Goal: Task Accomplishment & Management: Manage account settings

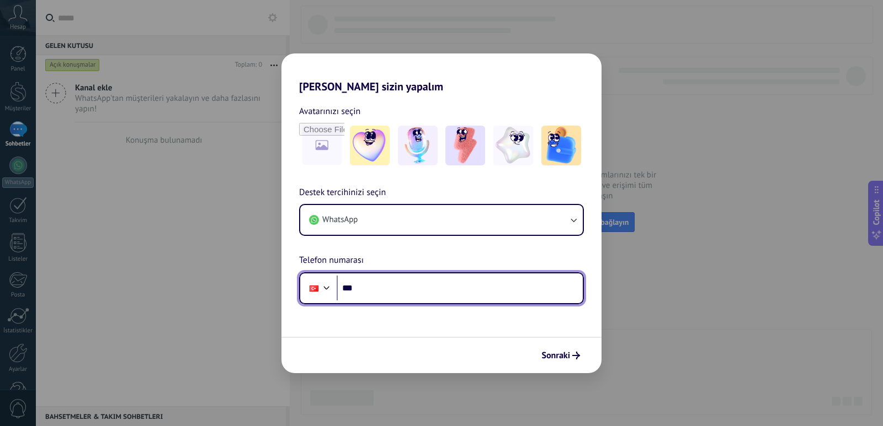
click at [393, 291] on input "***" at bounding box center [460, 288] width 246 height 25
type input "**********"
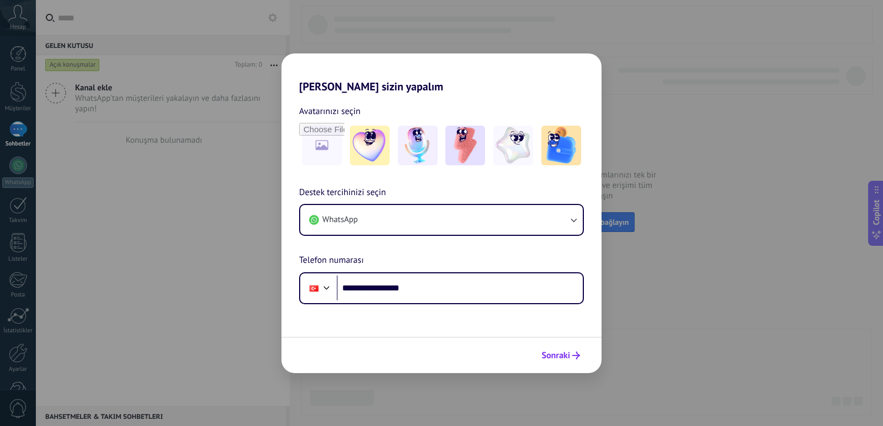
click at [556, 362] on button "Sonraki" at bounding box center [560, 355] width 49 height 19
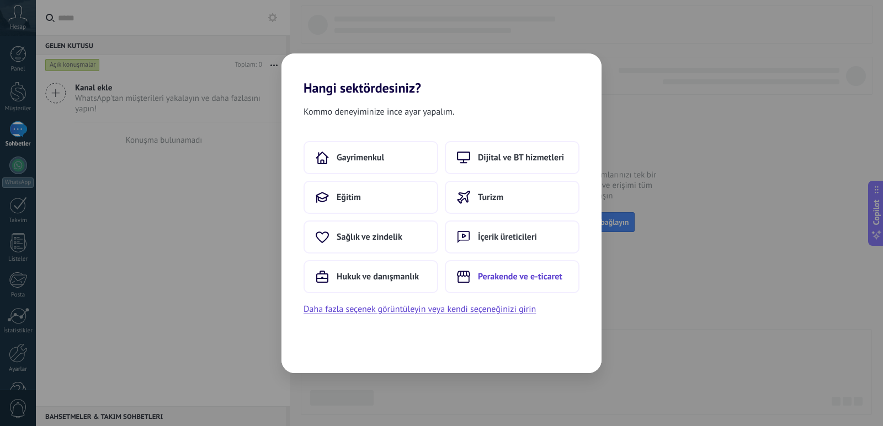
click at [515, 279] on span "Perakende ve e-ticaret" at bounding box center [520, 276] width 84 height 11
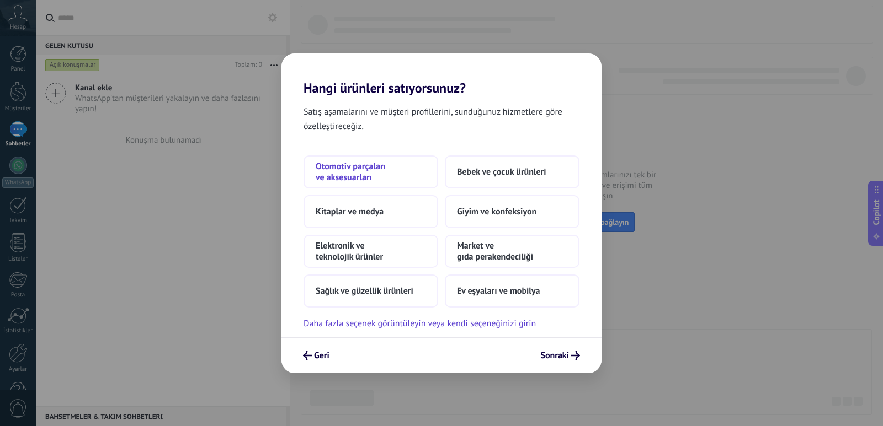
click at [371, 166] on span "Otomotiv parçaları ve aksesuarları" at bounding box center [371, 172] width 110 height 22
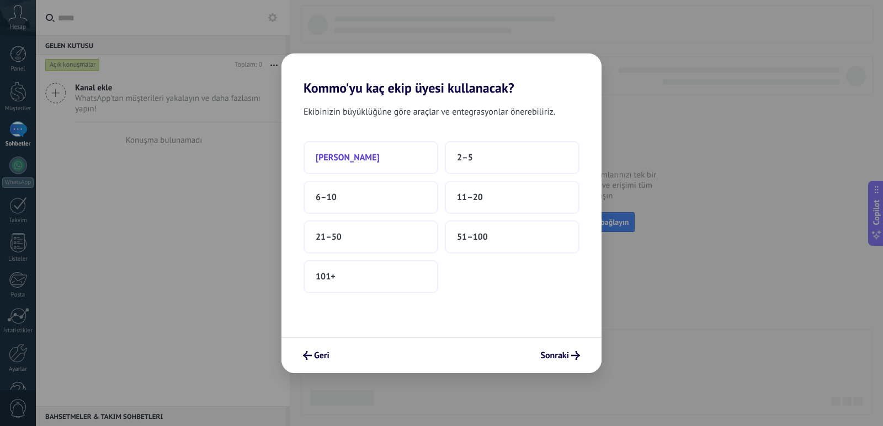
click at [375, 164] on button "[PERSON_NAME]" at bounding box center [370, 157] width 135 height 33
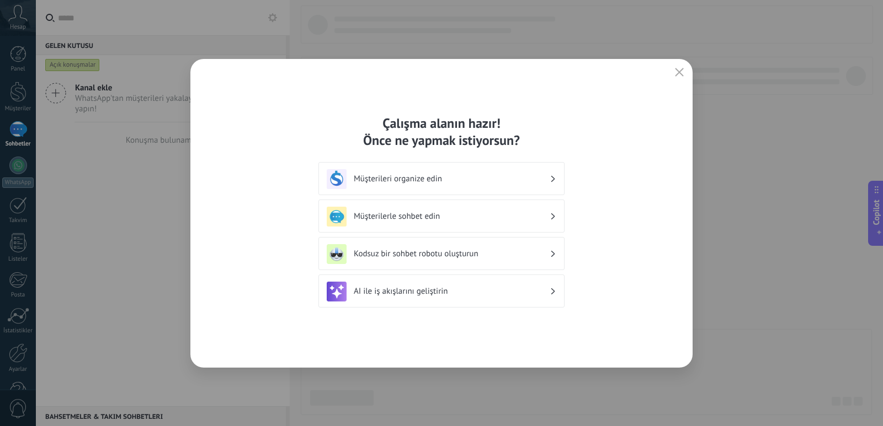
click at [446, 174] on h3 "Müşterileri organize edin" at bounding box center [452, 179] width 196 height 10
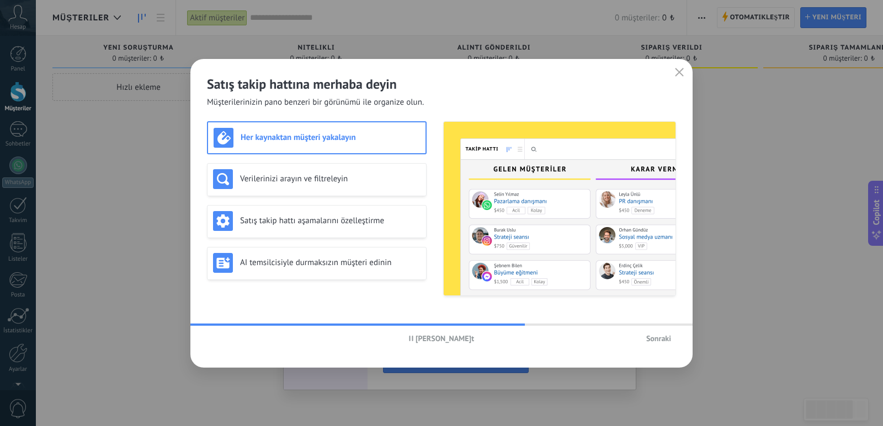
click at [429, 339] on span "[PERSON_NAME]t" at bounding box center [444, 339] width 58 height 8
click at [429, 339] on span "Hikayeyi oynat" at bounding box center [444, 339] width 49 height 8
click at [455, 335] on span "[PERSON_NAME]t" at bounding box center [444, 339] width 58 height 8
click at [331, 144] on div "Her kaynaktan müşteri yakalayın" at bounding box center [317, 138] width 206 height 20
click at [333, 142] on h3 "Her kaynaktan müşteri yakalayın" at bounding box center [330, 137] width 179 height 10
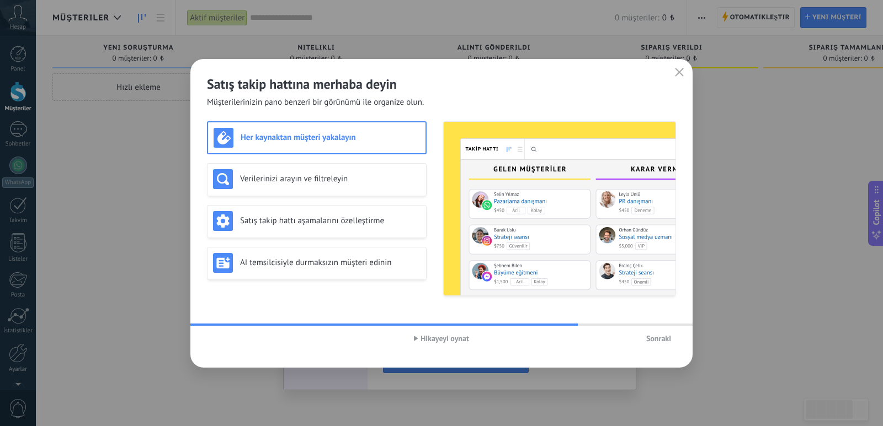
click at [428, 343] on span "Hikayeyi oynat" at bounding box center [444, 339] width 49 height 8
click at [334, 136] on h3 "Her kaynaktan müşteri yakalayın" at bounding box center [330, 137] width 179 height 10
click at [658, 344] on button "Sonraki" at bounding box center [658, 338] width 35 height 17
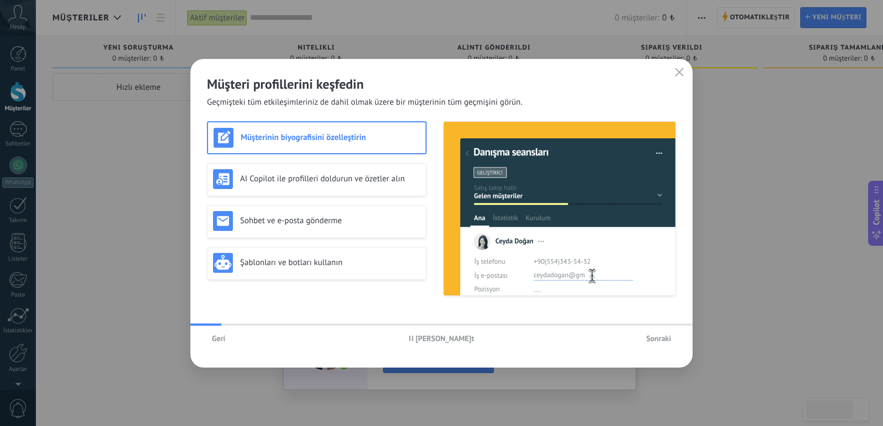
click at [658, 343] on span "Sonraki" at bounding box center [658, 339] width 25 height 8
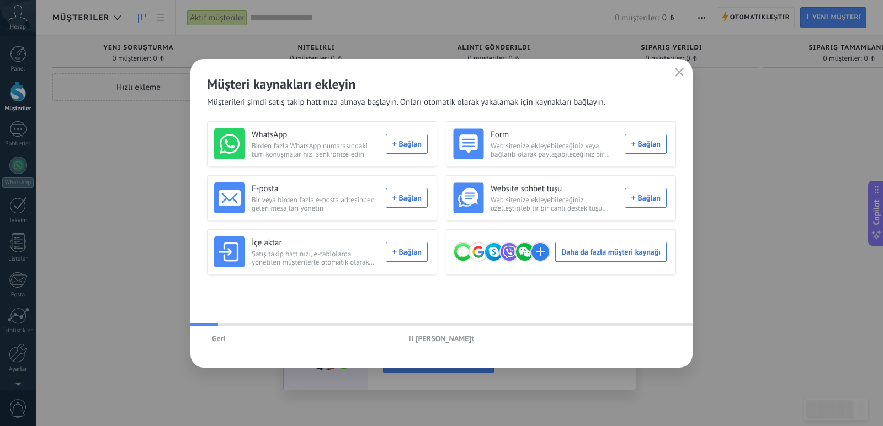
click at [658, 340] on div "[PERSON_NAME] duraklat" at bounding box center [441, 338] width 502 height 25
click at [676, 72] on icon "button" at bounding box center [679, 72] width 9 height 9
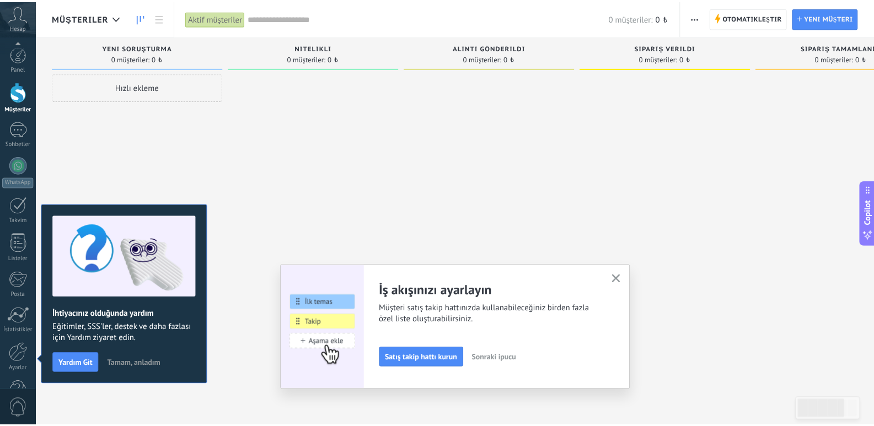
scroll to position [33, 0]
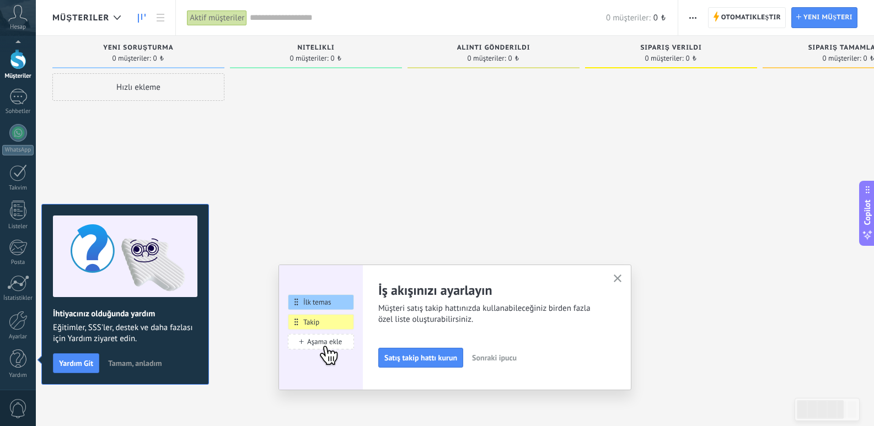
click at [174, 86] on div "Hızlı ekleme" at bounding box center [138, 87] width 172 height 28
click at [146, 51] on span "Yeni soruşturma" at bounding box center [138, 48] width 70 height 8
click at [295, 117] on div at bounding box center [316, 214] width 172 height 282
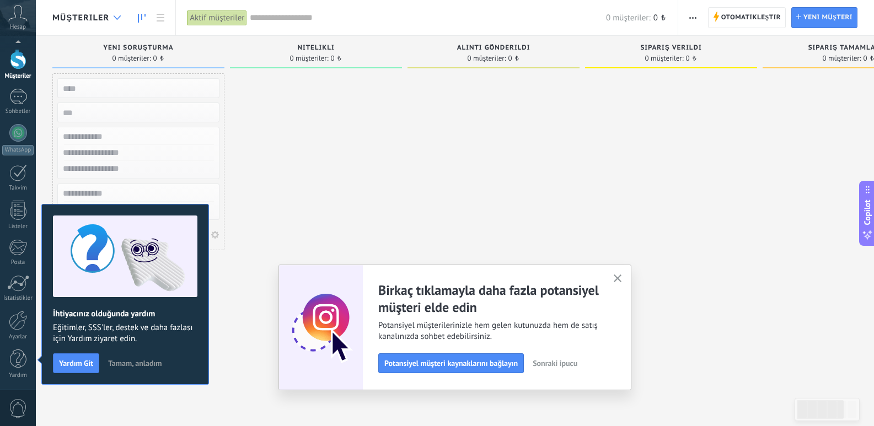
click at [114, 15] on div at bounding box center [117, 18] width 18 height 22
click at [115, 17] on icon at bounding box center [117, 17] width 7 height 4
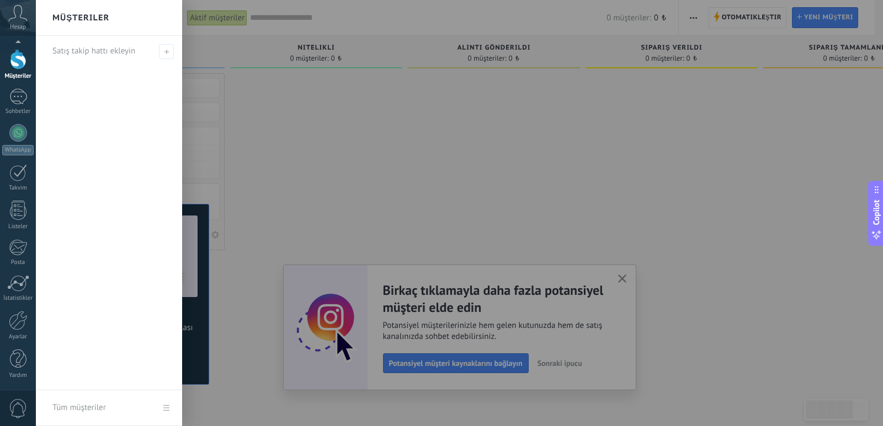
click at [216, 102] on div at bounding box center [477, 213] width 883 height 426
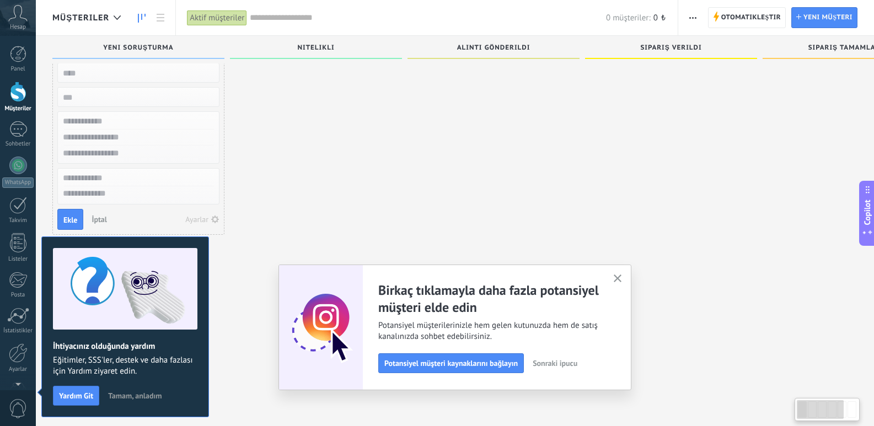
scroll to position [19, 0]
click at [125, 394] on span "Tamam, anladım" at bounding box center [135, 396] width 54 height 8
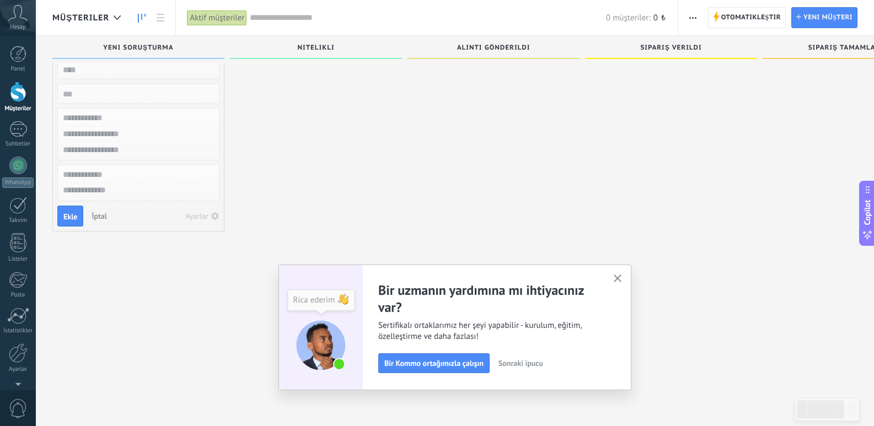
click at [97, 215] on span "İptal" at bounding box center [99, 216] width 15 height 10
click at [622, 279] on icon "button" at bounding box center [618, 279] width 8 height 8
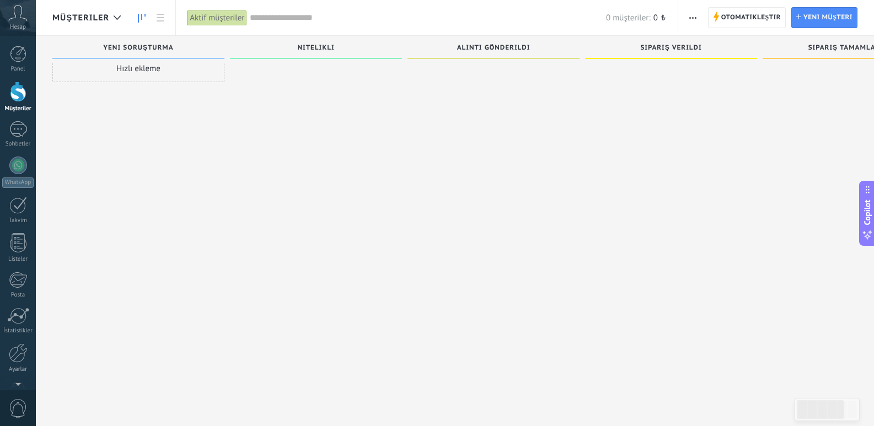
click at [305, 49] on span "Nitelikli" at bounding box center [315, 48] width 37 height 8
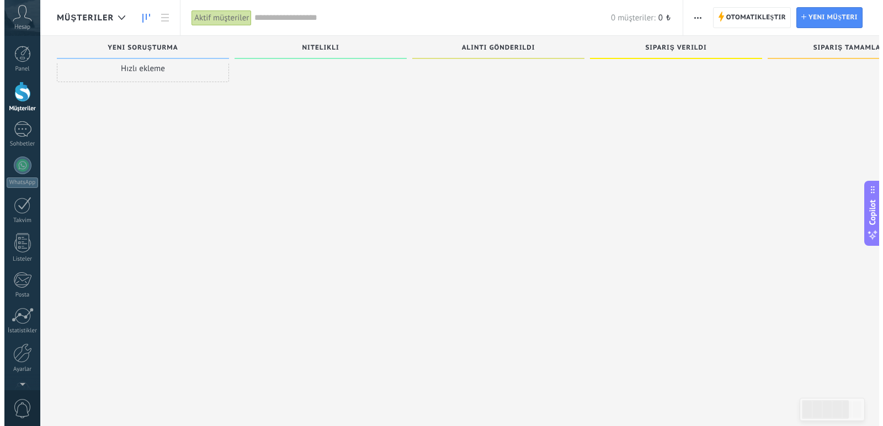
scroll to position [0, 0]
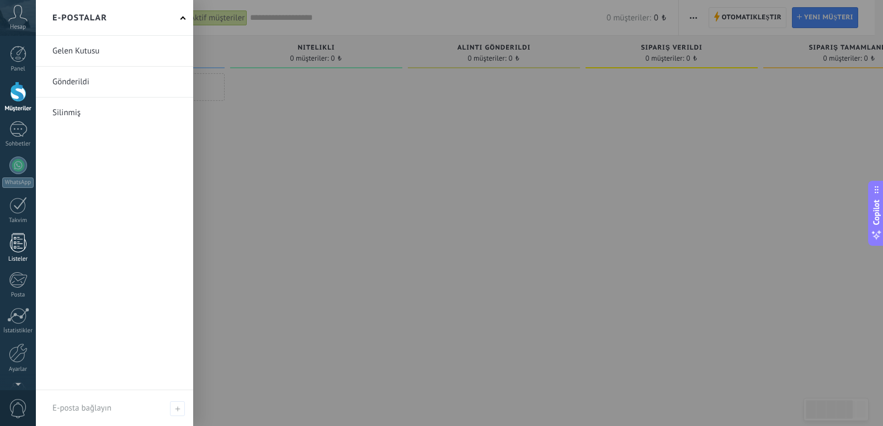
click at [17, 250] on div at bounding box center [18, 242] width 17 height 19
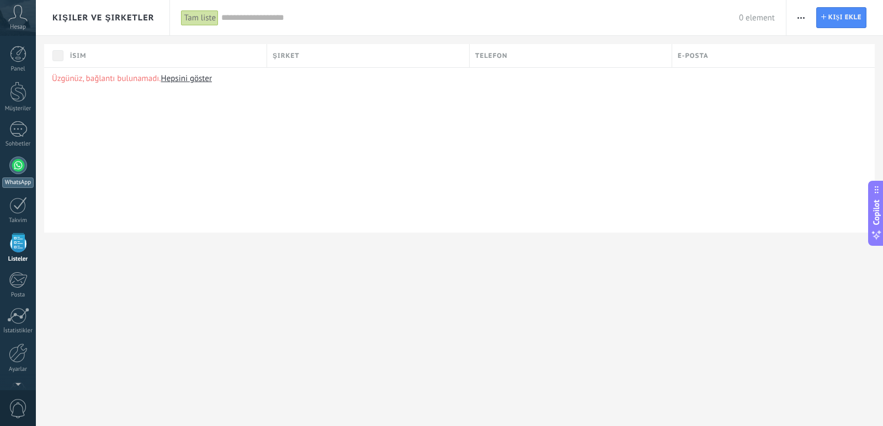
click at [19, 169] on div at bounding box center [18, 166] width 18 height 18
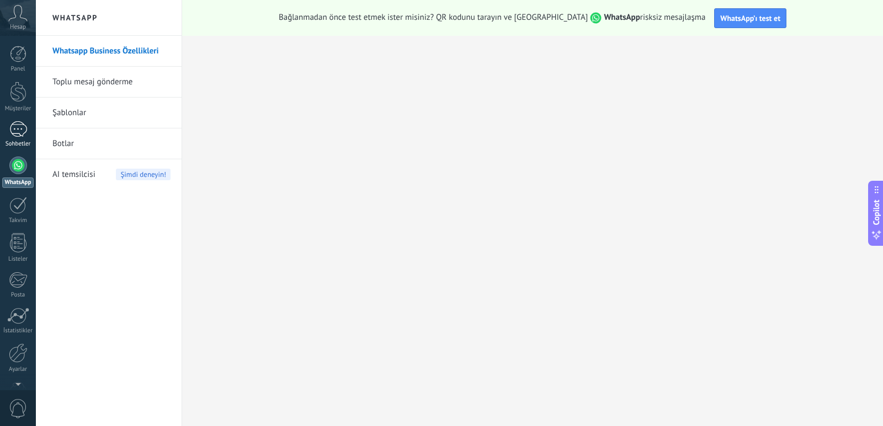
click at [14, 136] on div at bounding box center [18, 129] width 18 height 16
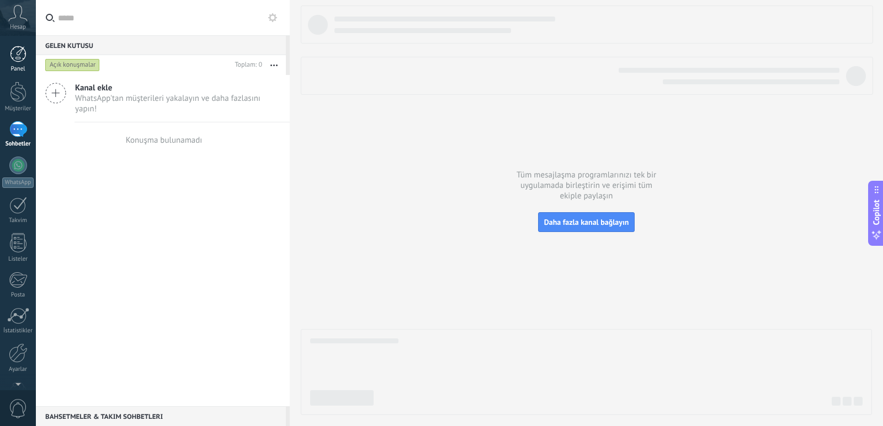
click at [19, 67] on div "Panel" at bounding box center [18, 69] width 32 height 7
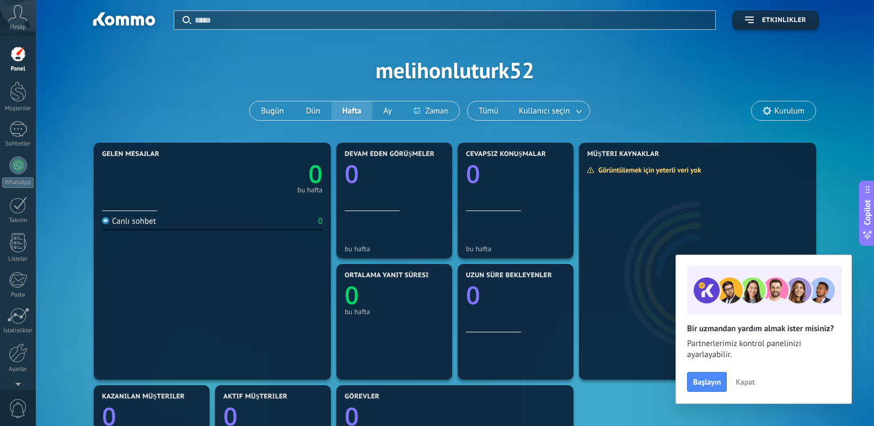
click at [750, 386] on span "Kapat" at bounding box center [745, 382] width 19 height 8
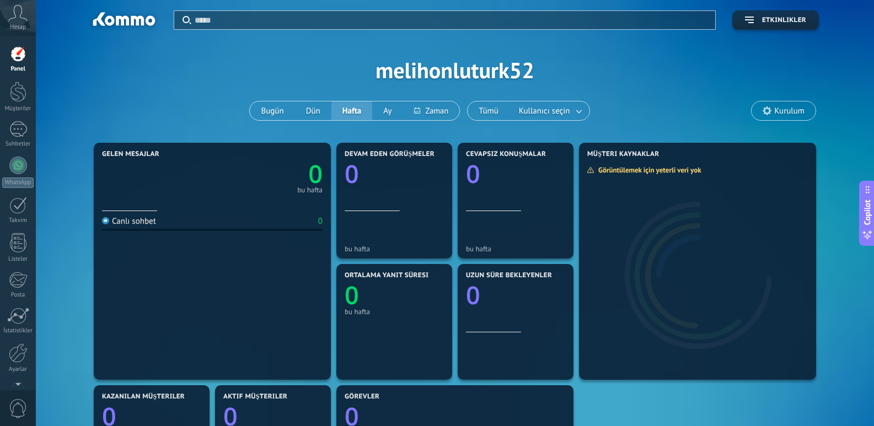
click at [10, 16] on icon at bounding box center [17, 13] width 19 height 17
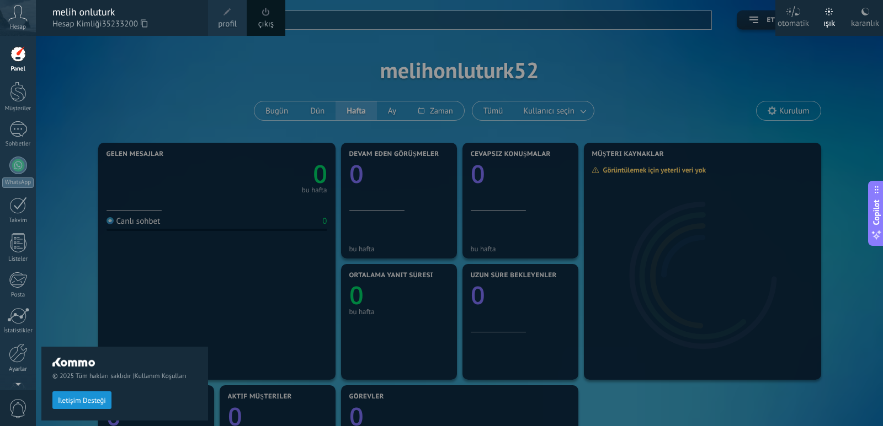
click at [137, 82] on div "© 2025 Tüm hakları saklıdır | Kullanım Koşulları İletişim Desteği" at bounding box center [124, 231] width 167 height 391
click at [221, 104] on div at bounding box center [477, 213] width 883 height 426
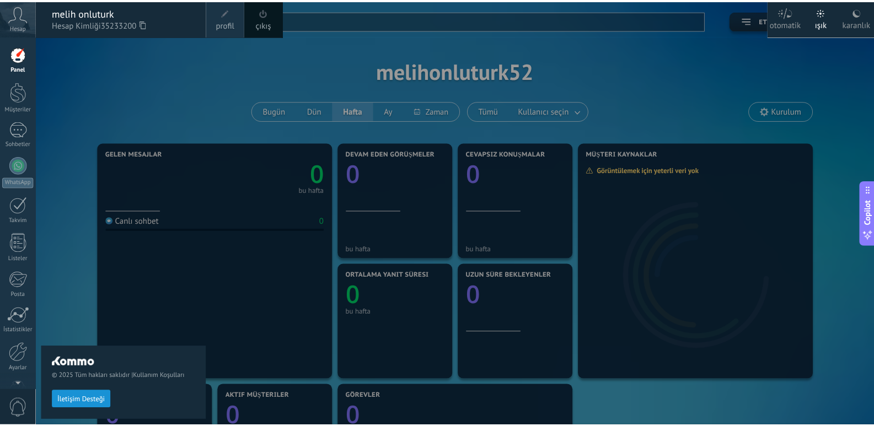
scroll to position [20, 0]
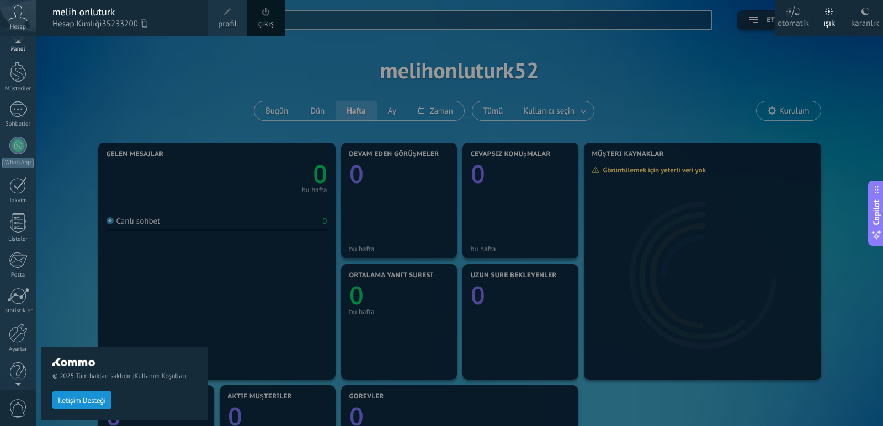
click at [456, 86] on div at bounding box center [477, 213] width 883 height 426
click at [154, 42] on div "© 2025 Tüm hakları saklıdır | Kullanım Koşulları İletişim Desteği" at bounding box center [124, 231] width 167 height 391
click at [29, 15] on div "Hesap" at bounding box center [18, 18] width 36 height 36
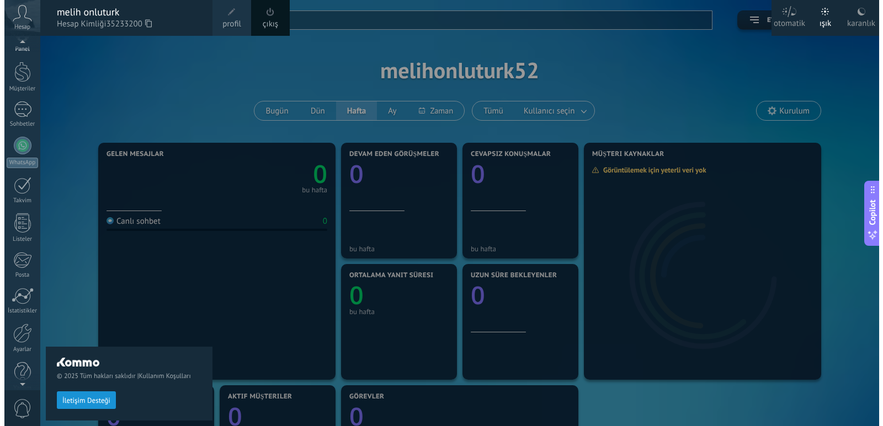
scroll to position [0, 0]
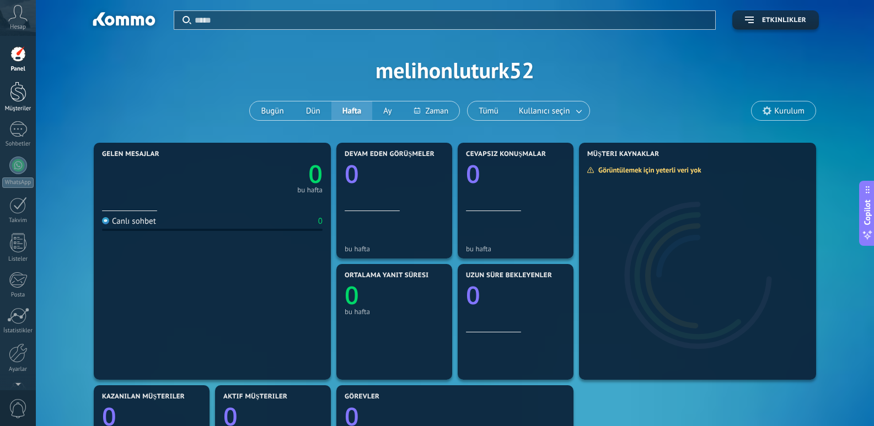
click at [12, 94] on div at bounding box center [18, 92] width 17 height 20
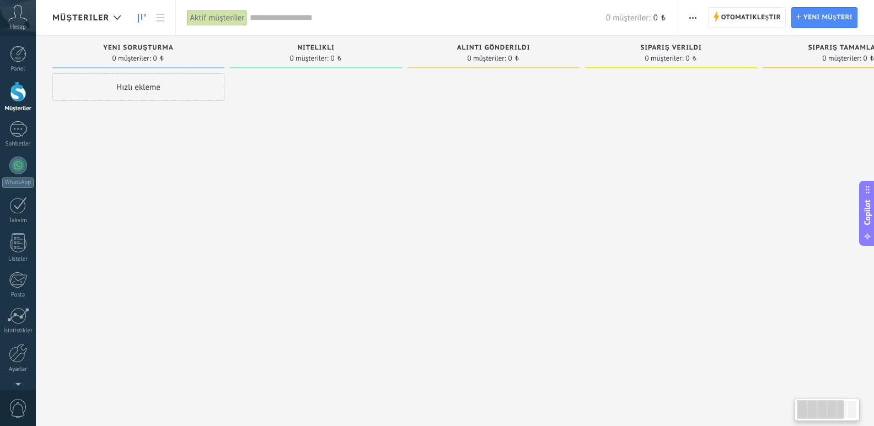
click at [170, 79] on div "Hızlı ekleme" at bounding box center [138, 87] width 172 height 28
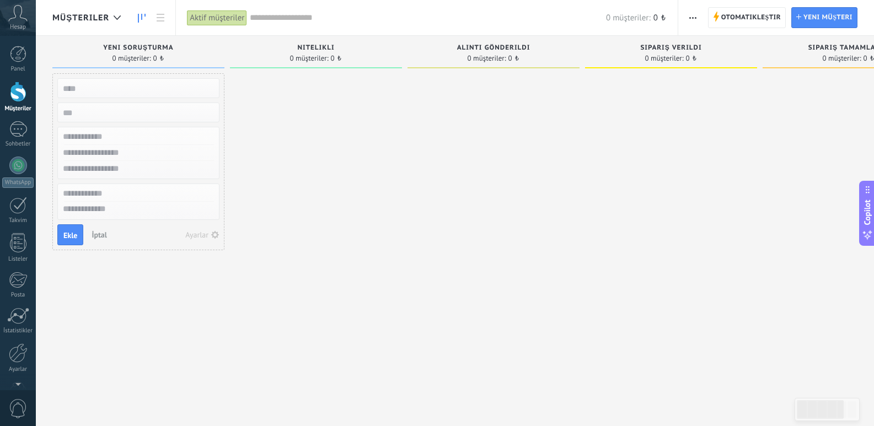
click at [114, 169] on input "text" at bounding box center [137, 169] width 161 height 16
click at [115, 157] on input "text" at bounding box center [137, 153] width 161 height 16
click at [128, 61] on span "0 müşteriler:" at bounding box center [132, 58] width 39 height 7
click at [104, 234] on span "İptal" at bounding box center [99, 235] width 15 height 10
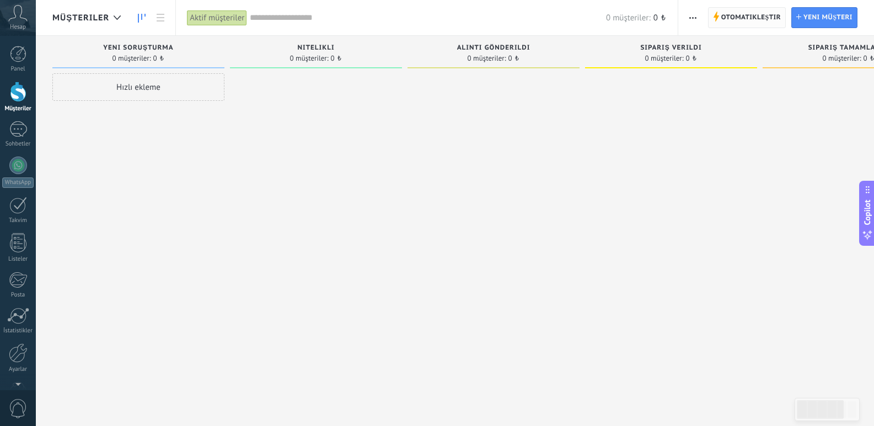
click at [750, 19] on span "Otomatikleştir" at bounding box center [752, 18] width 60 height 20
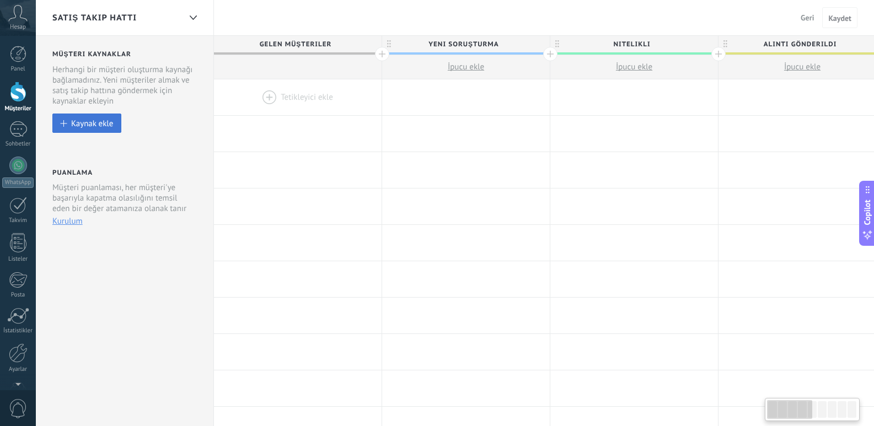
click at [89, 120] on div "Kaynak ekle" at bounding box center [92, 123] width 42 height 9
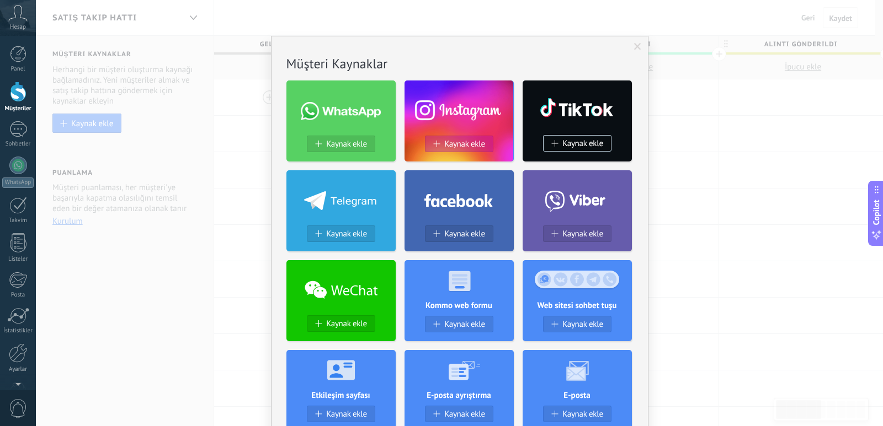
click at [459, 143] on span "Kaynak ekle" at bounding box center [464, 144] width 41 height 9
